Goal: Information Seeking & Learning: Learn about a topic

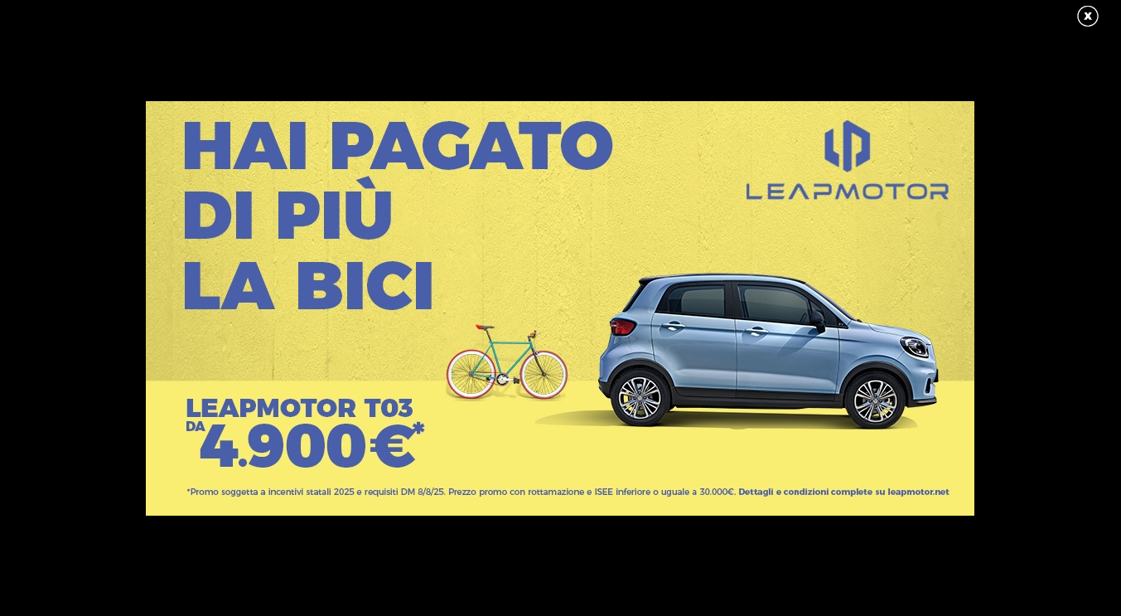
scroll to position [79, 0]
click at [1090, 5] on link at bounding box center [1096, 16] width 41 height 25
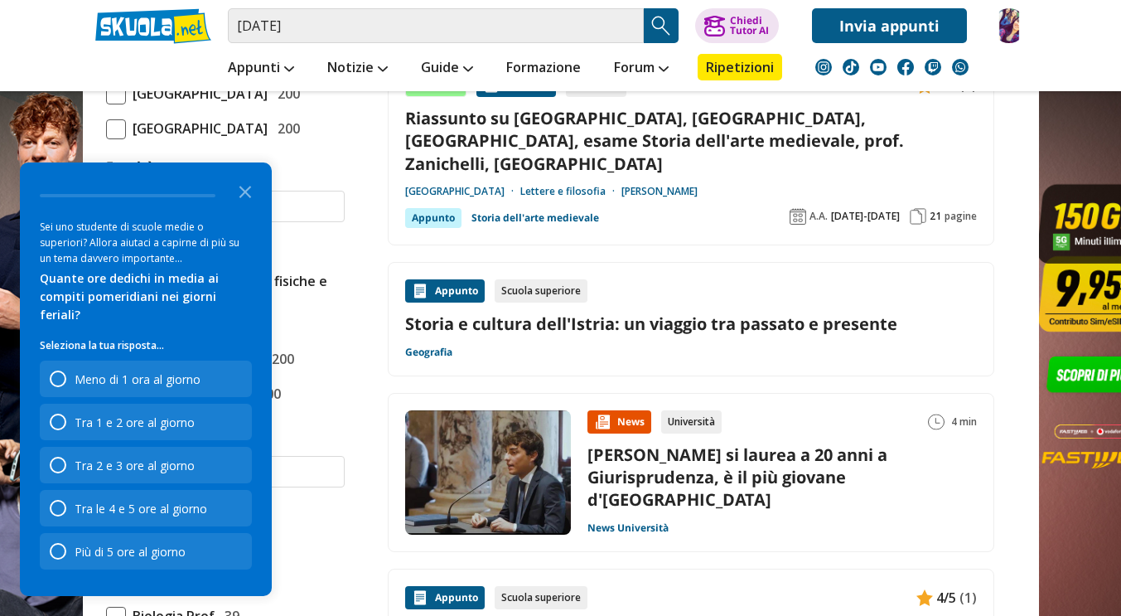
scroll to position [808, 0]
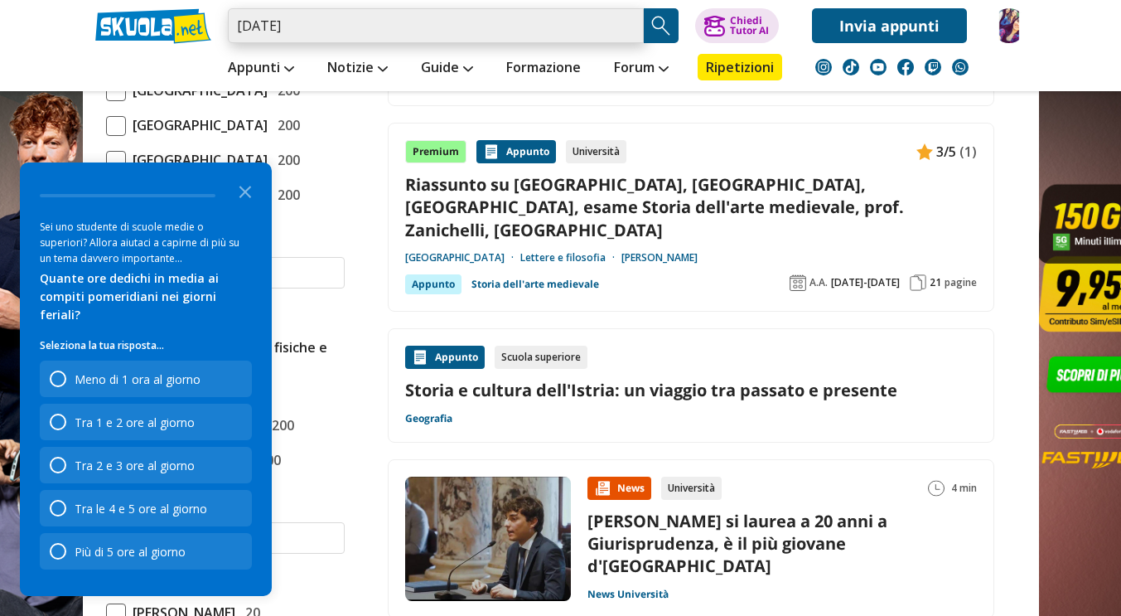
click at [491, 22] on input "pola" at bounding box center [436, 25] width 416 height 35
click at [491, 22] on input "[DATE]" at bounding box center [436, 25] width 416 height 35
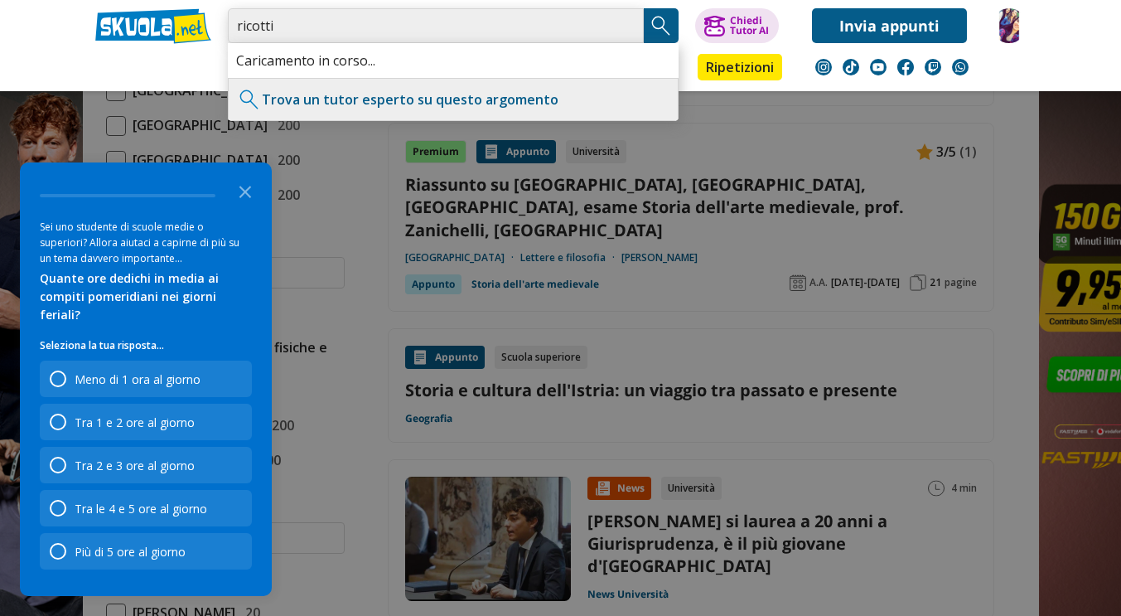
type input "ricotti"
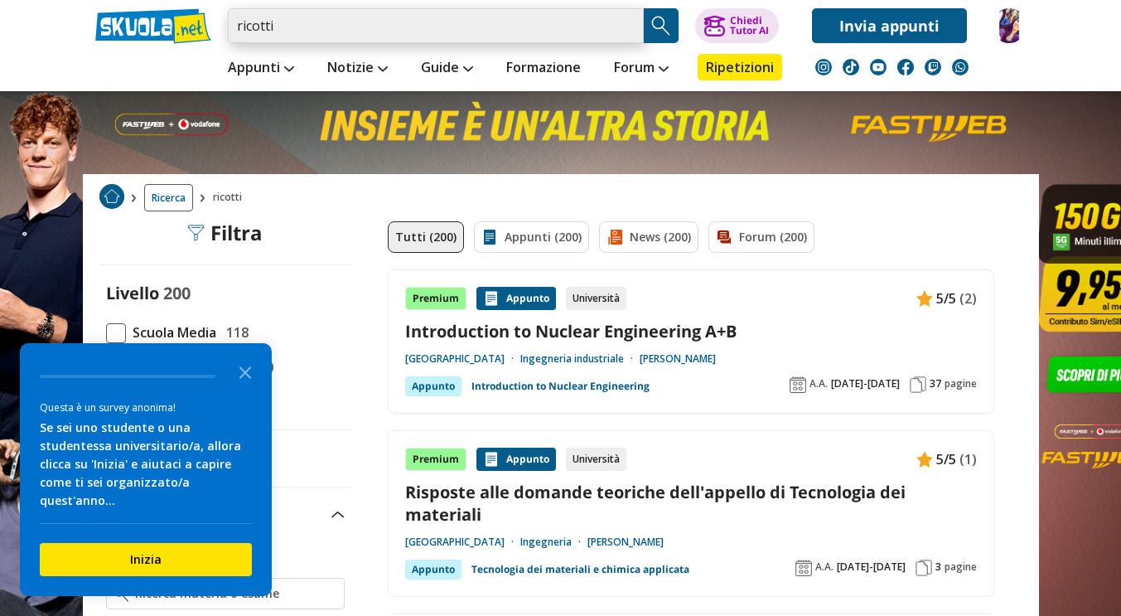
click at [443, 31] on input "ricotti" at bounding box center [436, 25] width 416 height 35
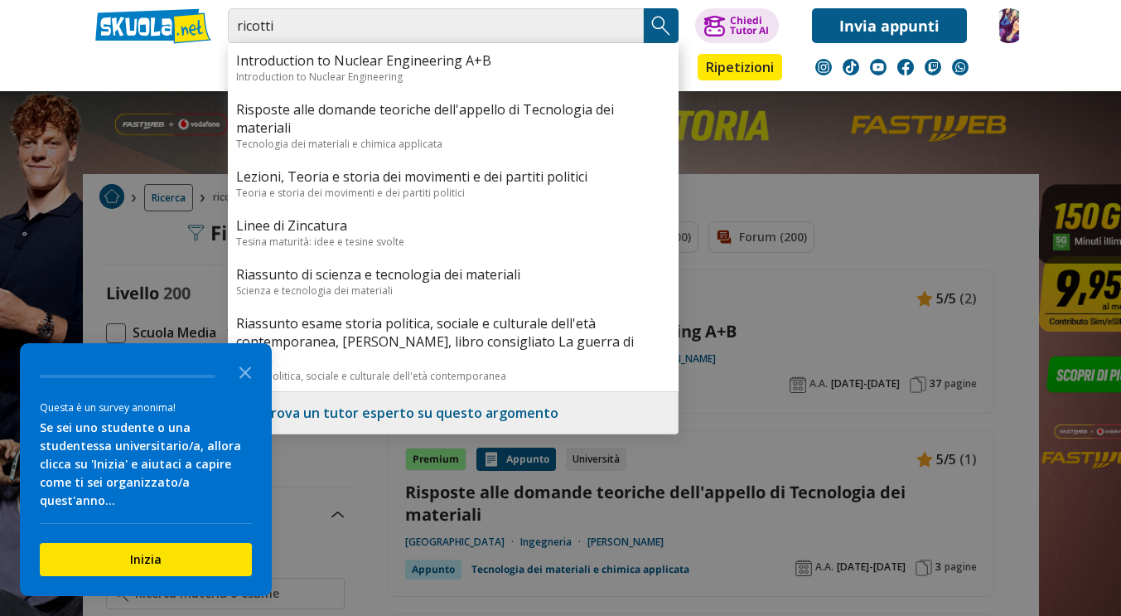
click at [810, 304] on div at bounding box center [560, 308] width 1121 height 616
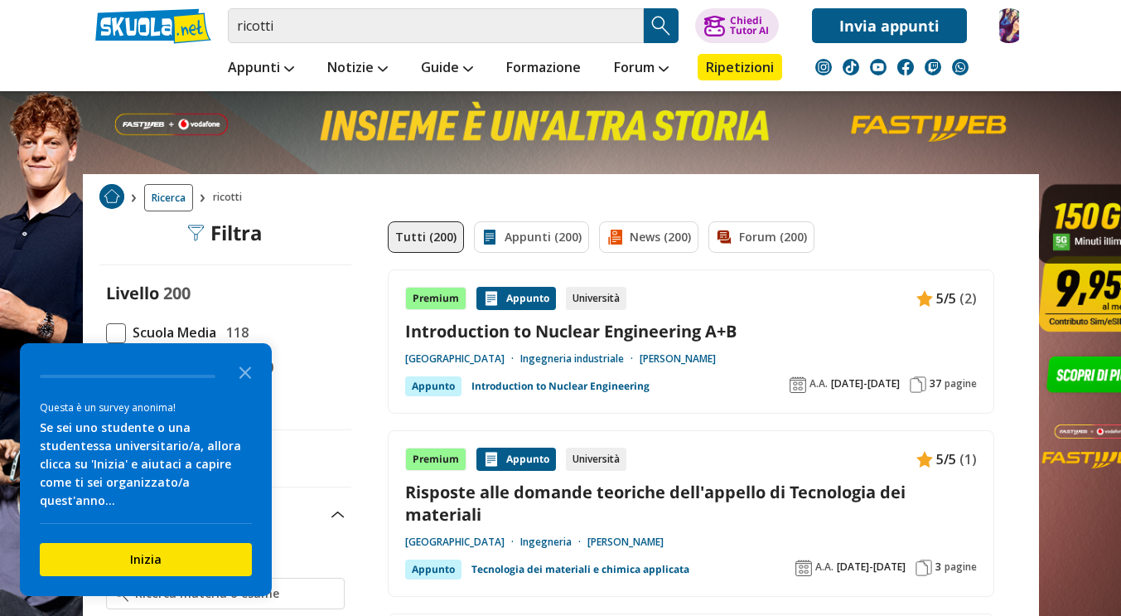
click at [714, 324] on link "Introduction to Nuclear Engineering A+B" at bounding box center [691, 331] width 572 height 22
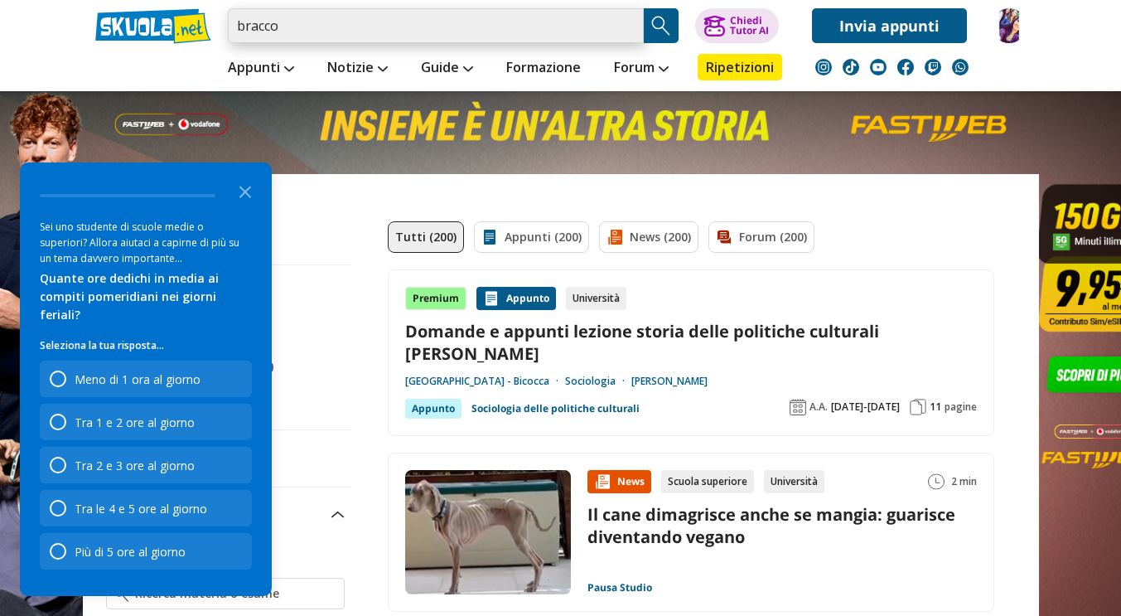
click at [528, 17] on input "bracco" at bounding box center [436, 25] width 416 height 35
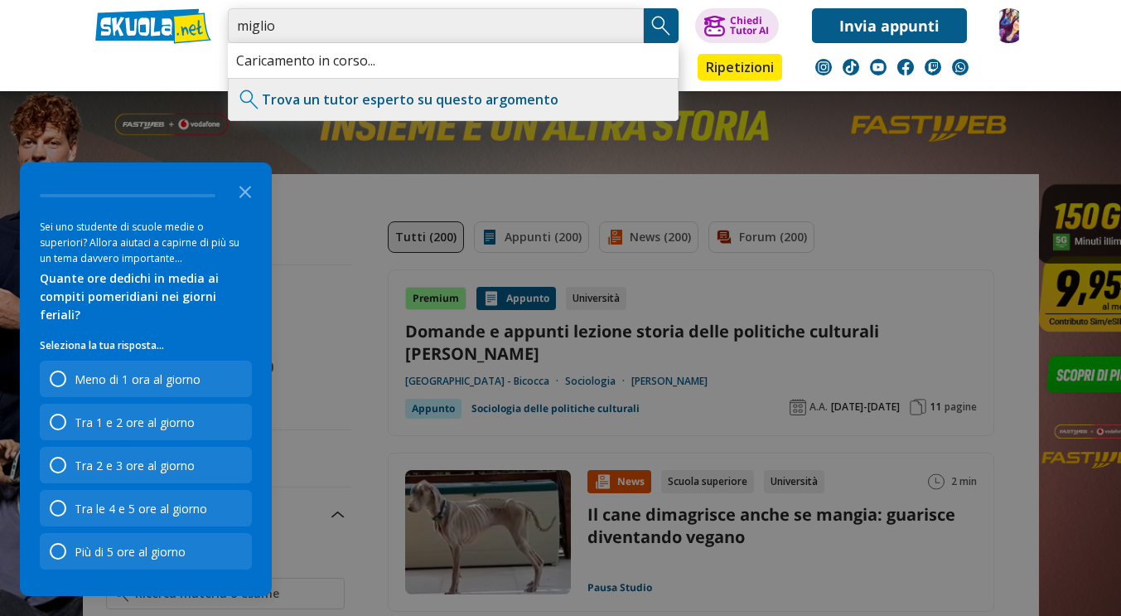
type input "miglio"
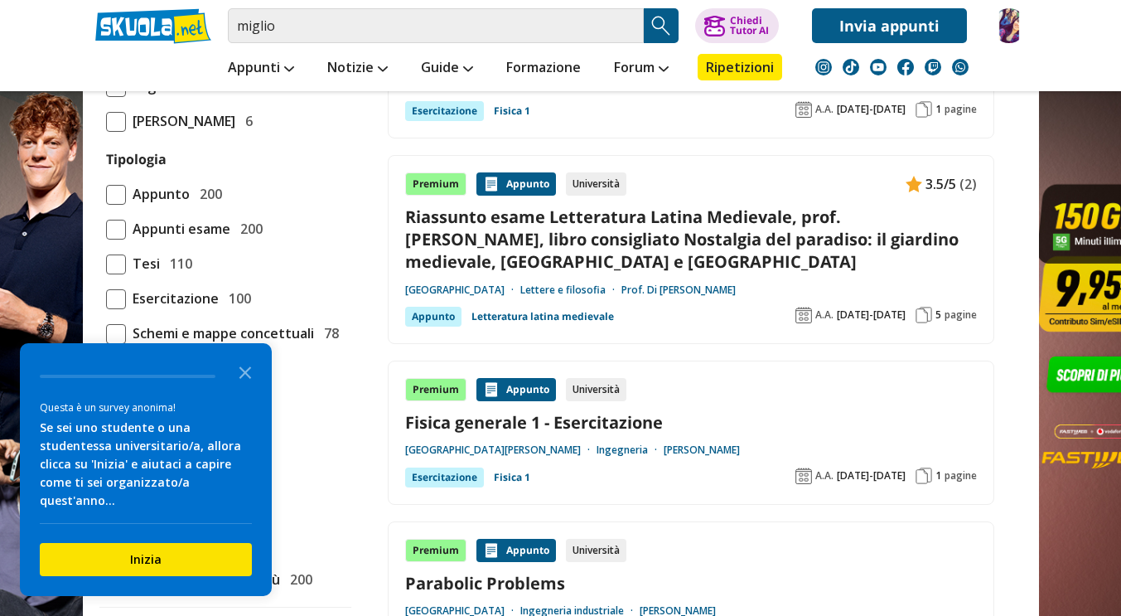
scroll to position [1370, 0]
click at [1007, 34] on img at bounding box center [1009, 25] width 35 height 35
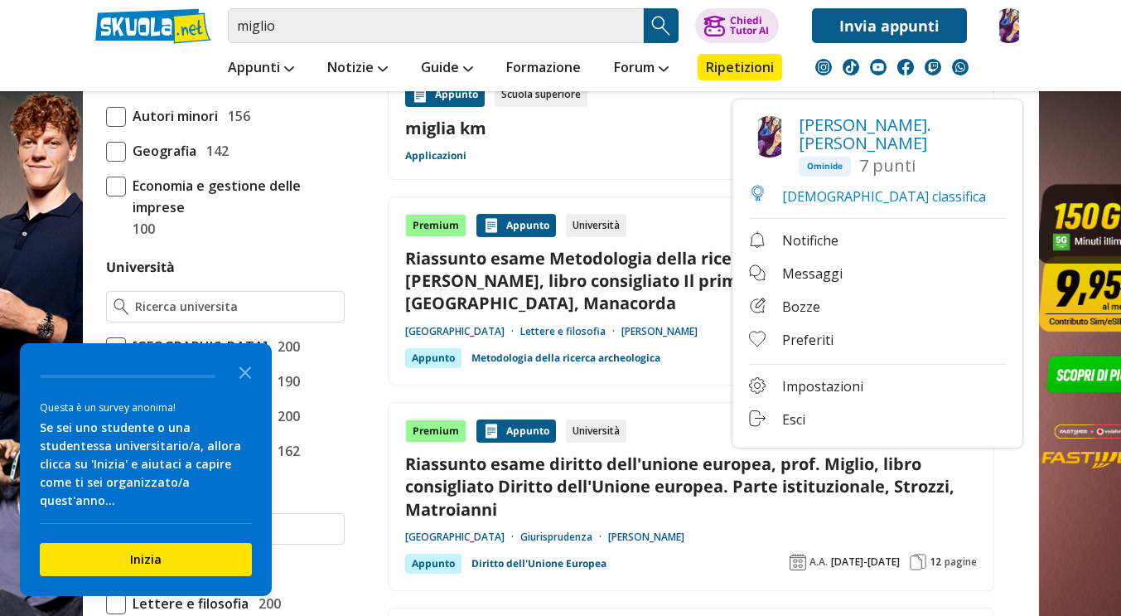
scroll to position [563, 0]
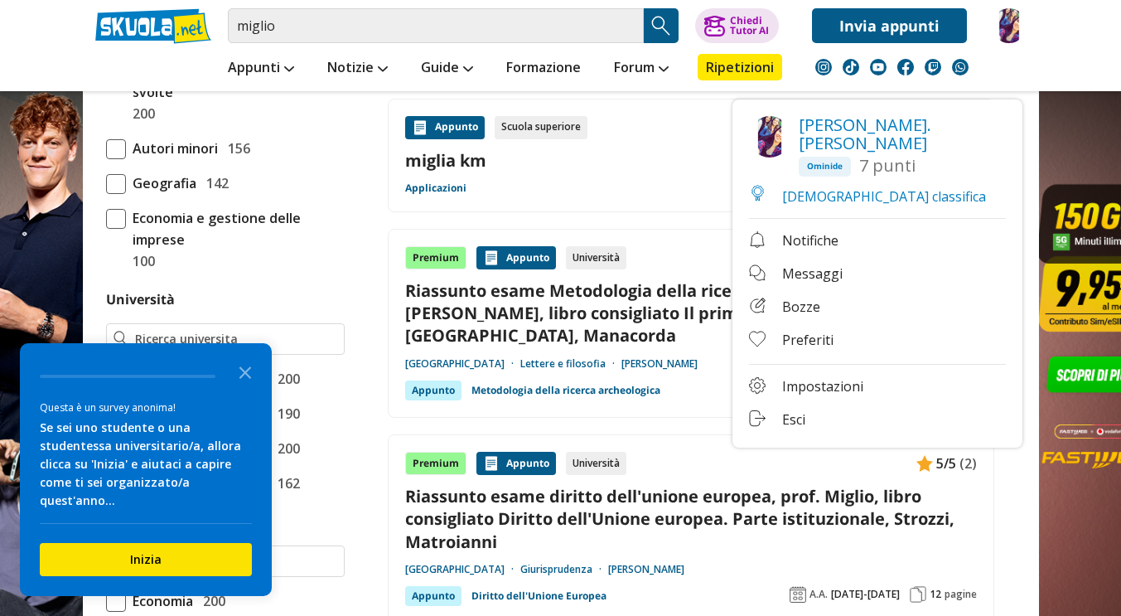
click at [613, 182] on div "Appunto Scuola superiore miglia km Applicazioni" at bounding box center [691, 156] width 572 height 80
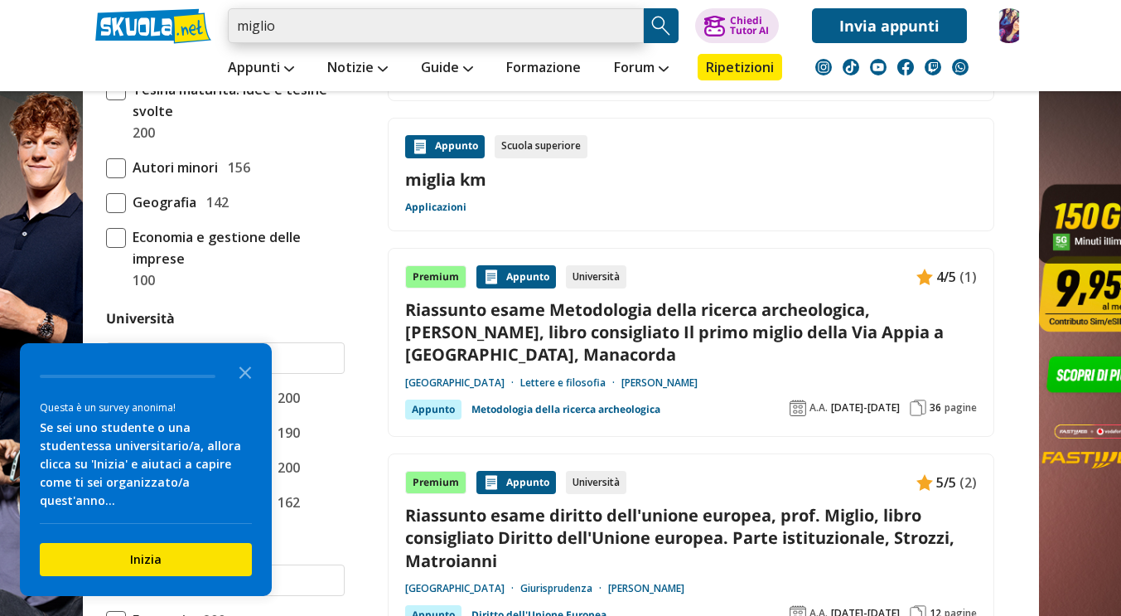
click at [534, 31] on input "miglio" at bounding box center [436, 25] width 416 height 35
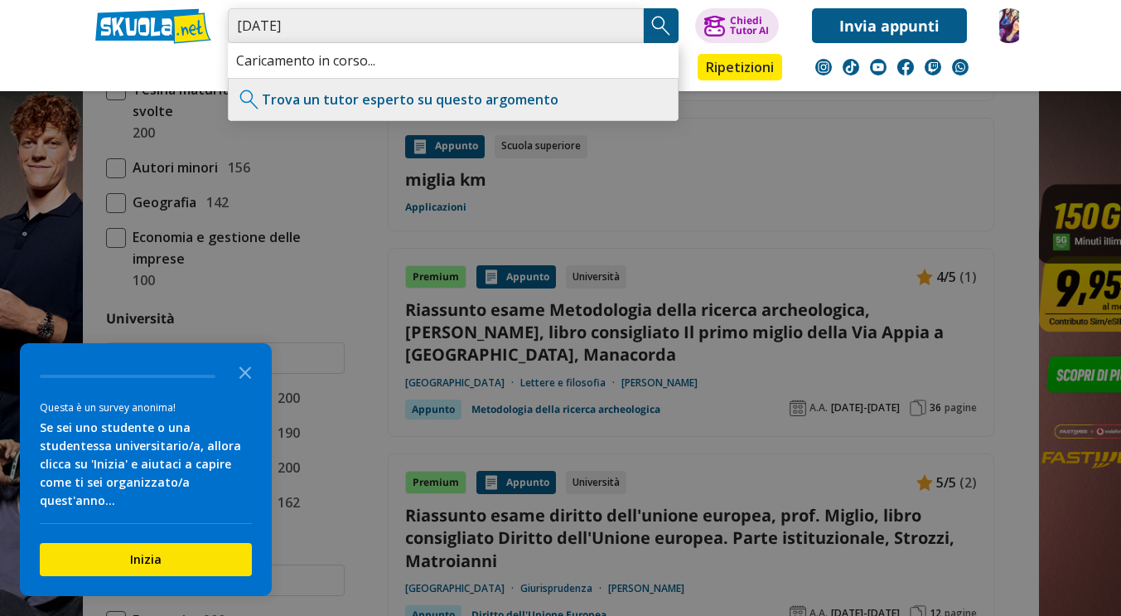
type input "[DATE]"
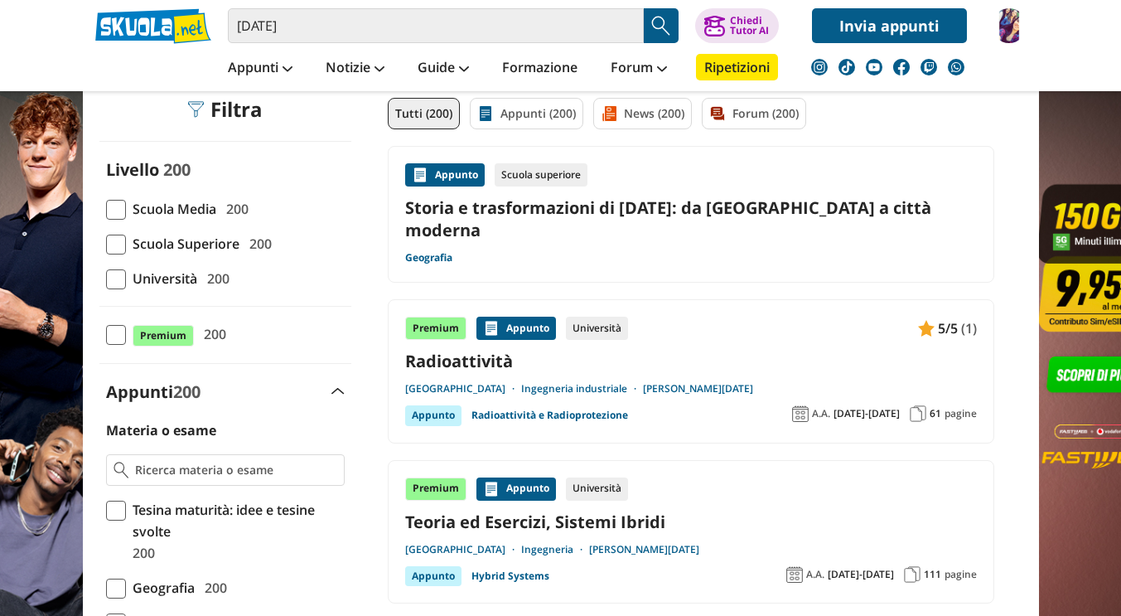
scroll to position [139, 0]
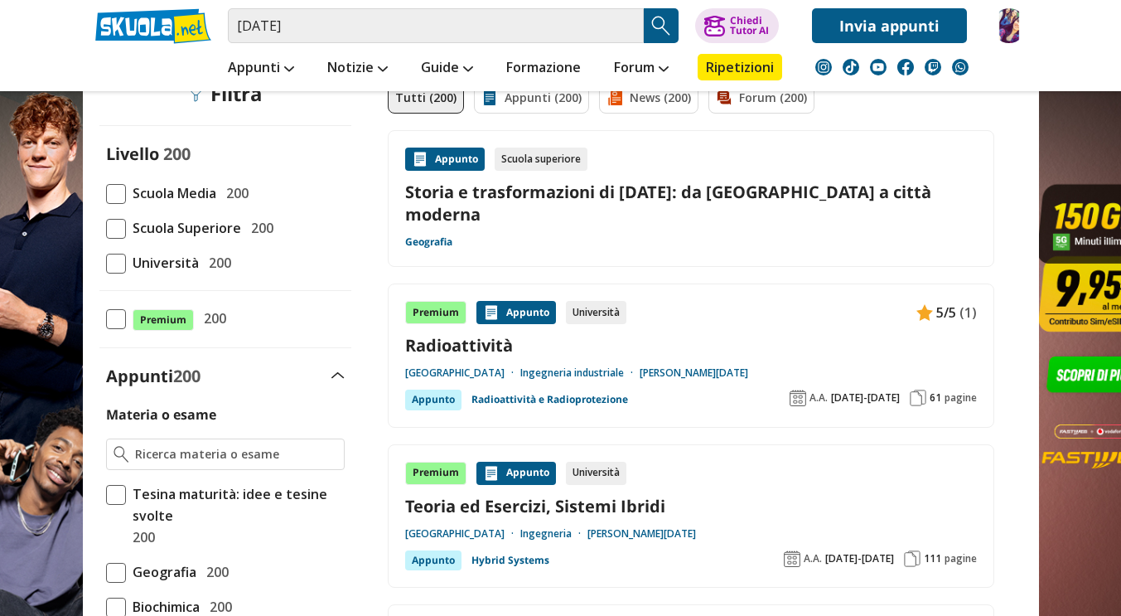
click at [511, 301] on div "Appunto" at bounding box center [517, 312] width 80 height 23
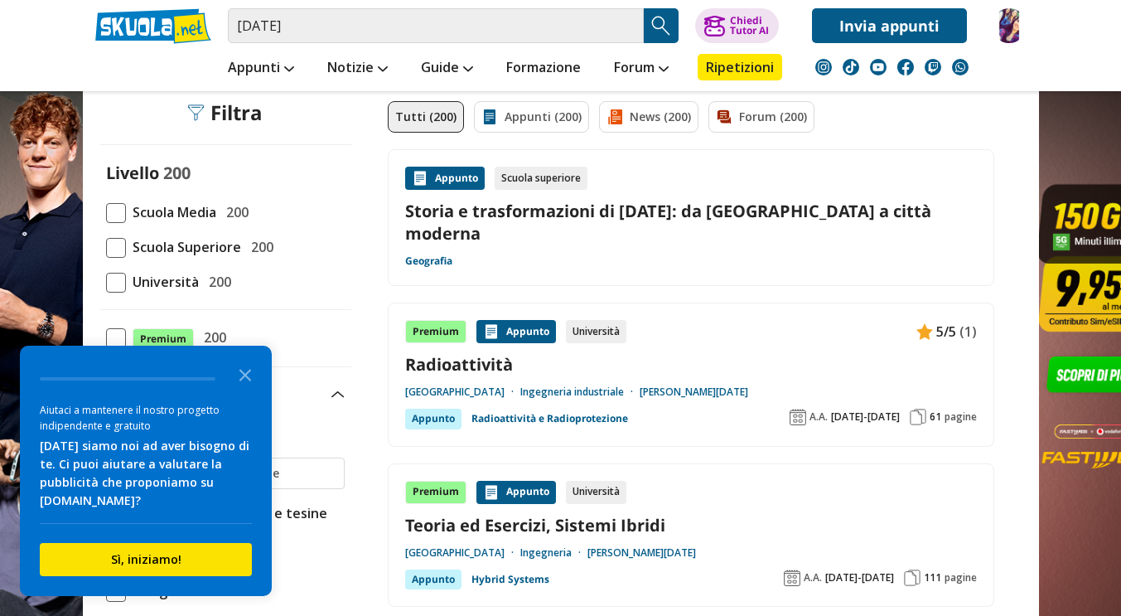
scroll to position [54, 0]
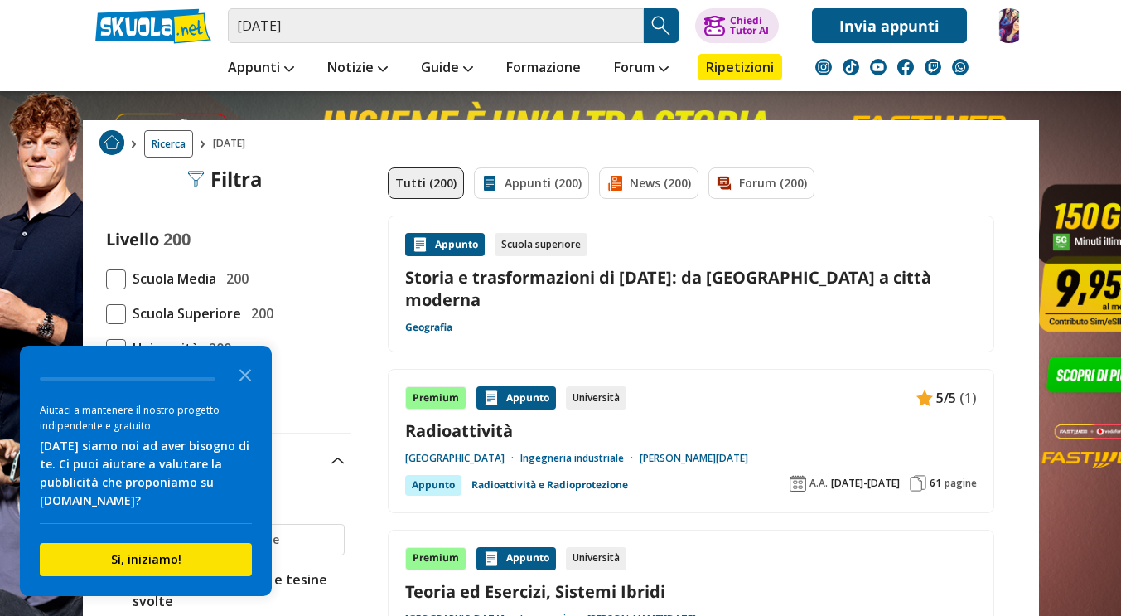
click at [588, 452] on link "Ingegneria industriale" at bounding box center [580, 458] width 119 height 13
click at [490, 419] on link "Radioattività" at bounding box center [691, 430] width 572 height 22
